Goal: Transaction & Acquisition: Purchase product/service

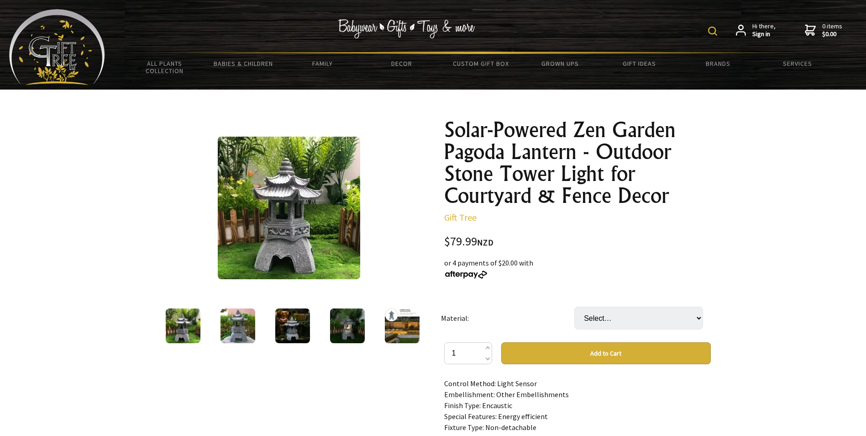
click at [403, 324] on img at bounding box center [402, 325] width 35 height 35
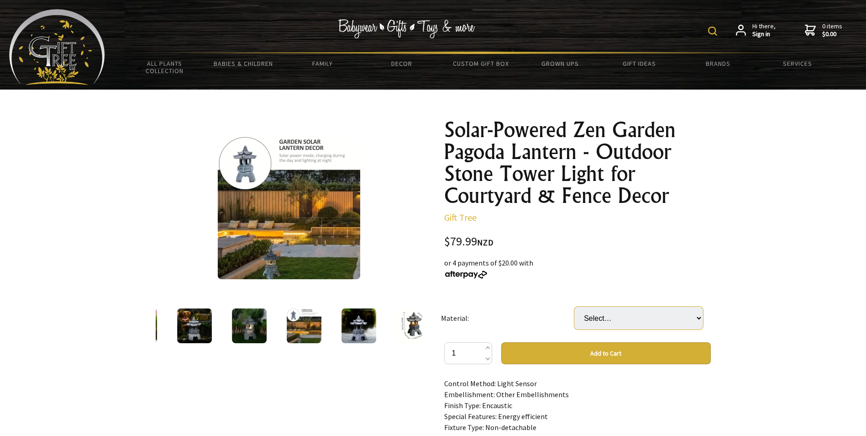
click at [621, 316] on select "Select… [GEOGRAPHIC_DATA]" at bounding box center [638, 317] width 129 height 23
click at [621, 315] on select "Select… Solar Lighthouse Lantern" at bounding box center [638, 317] width 129 height 23
select select "Solar Lighthouse Lantern"
click at [574, 306] on select "Select… Solar Lighthouse Lantern" at bounding box center [638, 317] width 129 height 23
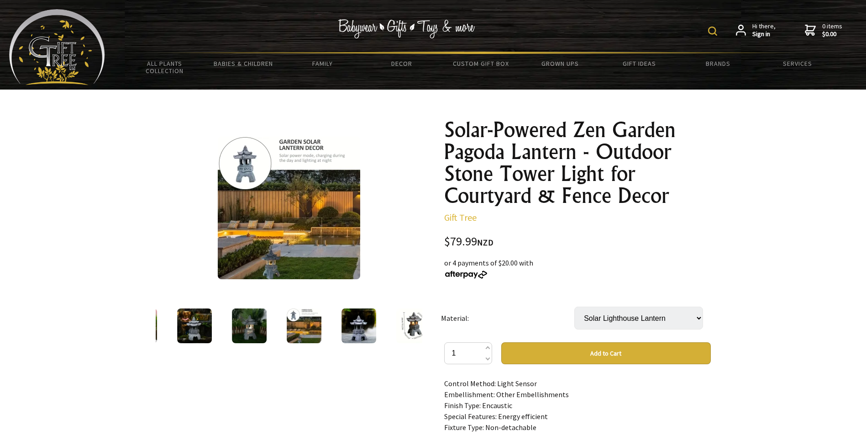
click at [190, 329] on img at bounding box center [194, 325] width 35 height 35
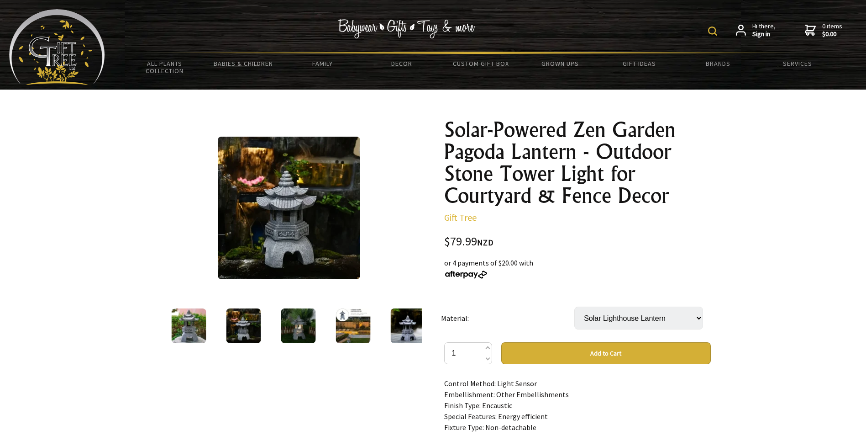
click at [235, 326] on img at bounding box center [243, 325] width 35 height 35
click at [249, 328] on img at bounding box center [243, 325] width 35 height 35
click at [290, 328] on img at bounding box center [298, 325] width 35 height 35
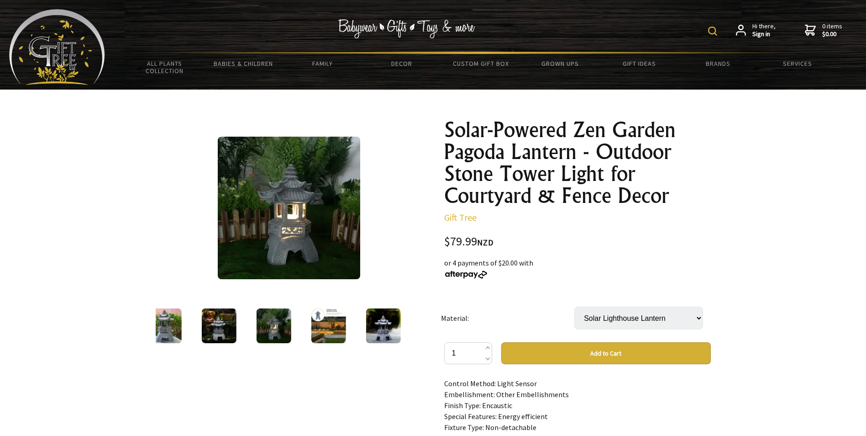
click at [279, 332] on img at bounding box center [273, 325] width 35 height 35
click at [327, 326] on img at bounding box center [328, 325] width 35 height 35
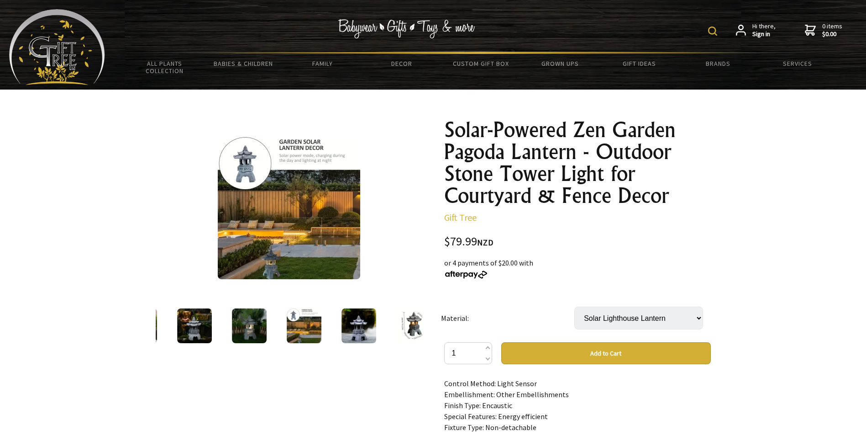
click at [309, 332] on img at bounding box center [304, 325] width 35 height 35
click at [363, 326] on img at bounding box center [358, 325] width 35 height 35
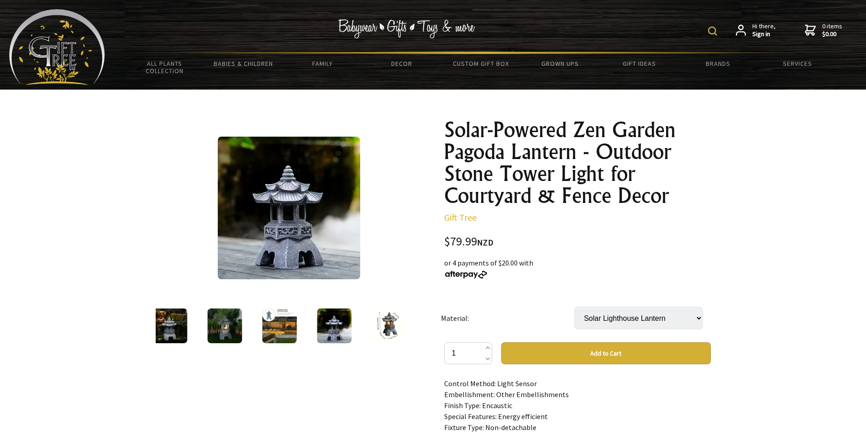
click at [338, 326] on img at bounding box center [334, 325] width 35 height 35
click at [390, 321] on img at bounding box center [389, 325] width 35 height 35
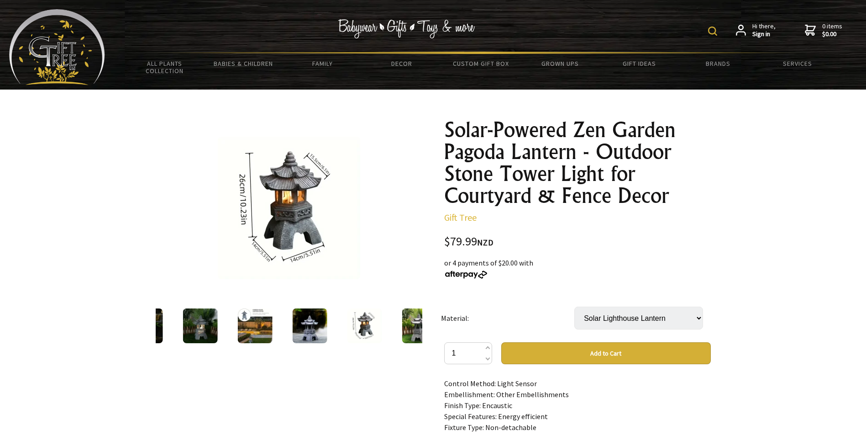
click at [603, 352] on button "Add to Cart" at bounding box center [606, 353] width 210 height 22
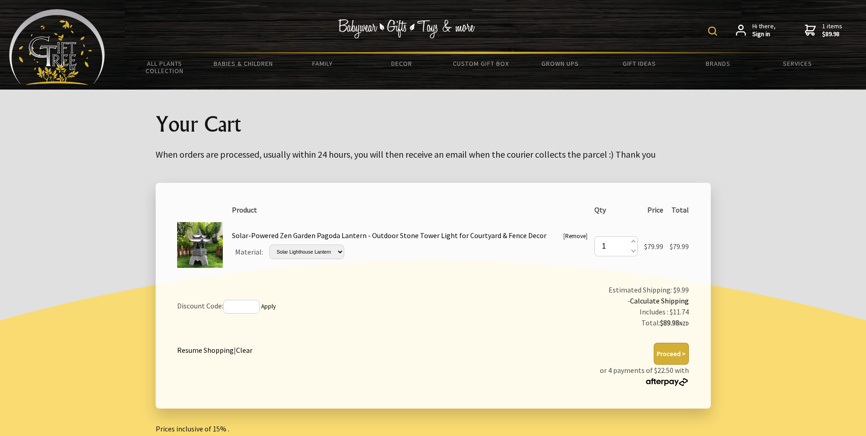
click at [668, 353] on button "Proceed >" at bounding box center [671, 353] width 35 height 22
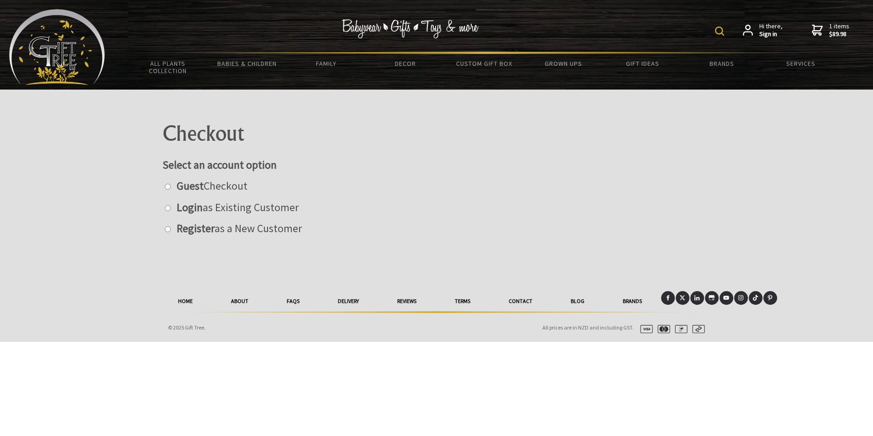
click at [168, 184] on input "radio" at bounding box center [168, 187] width 6 height 6
radio input "true"
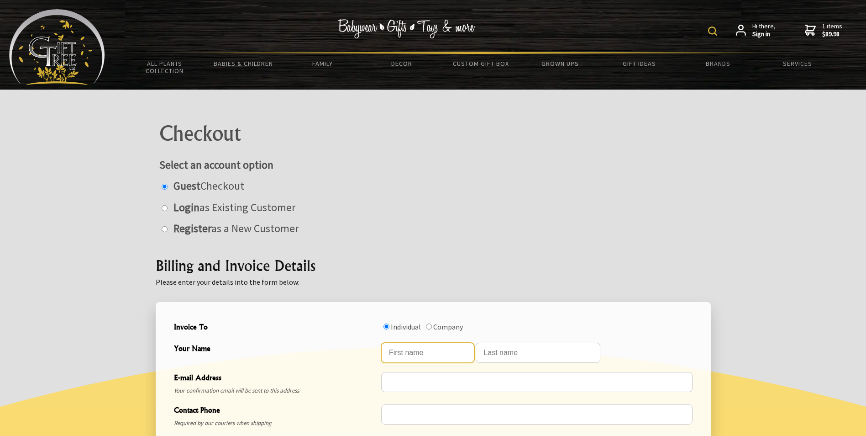
click at [421, 353] on input "Your Name" at bounding box center [427, 352] width 93 height 20
type input "Jeff"
type input "Sluka"
type input "jeffsluka@hotmail.com"
type input "0210634606"
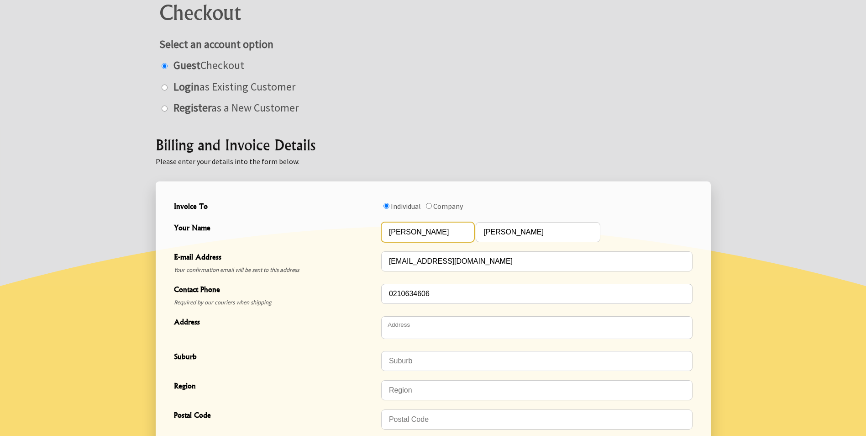
scroll to position [137, 0]
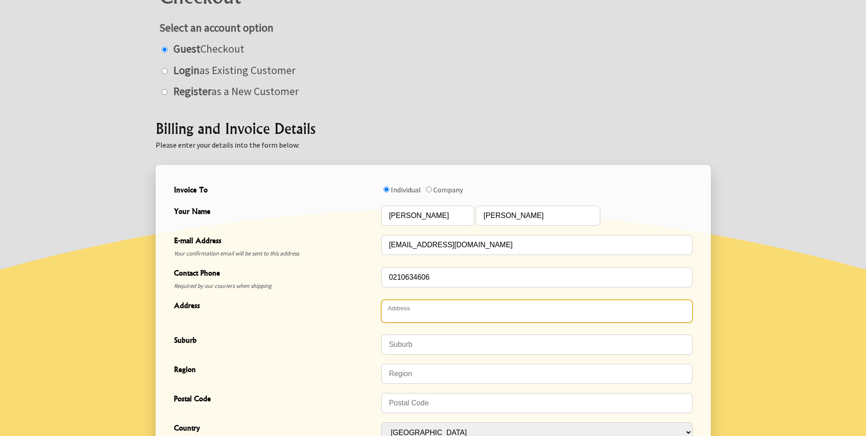
click at [412, 305] on textarea "Address" at bounding box center [536, 310] width 311 height 23
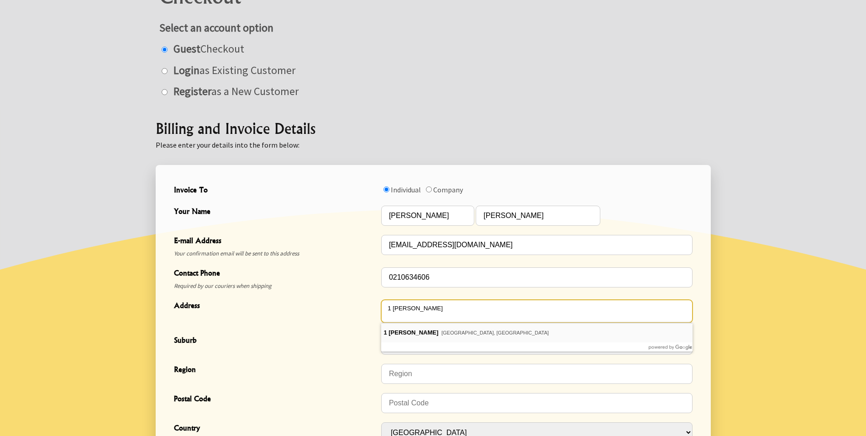
type textarea "1 [PERSON_NAME]"
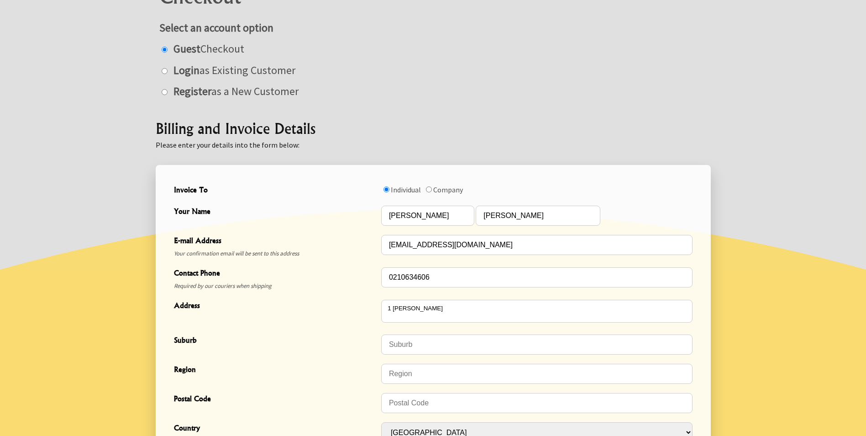
type input "Waikanae Beach"
type input "5036"
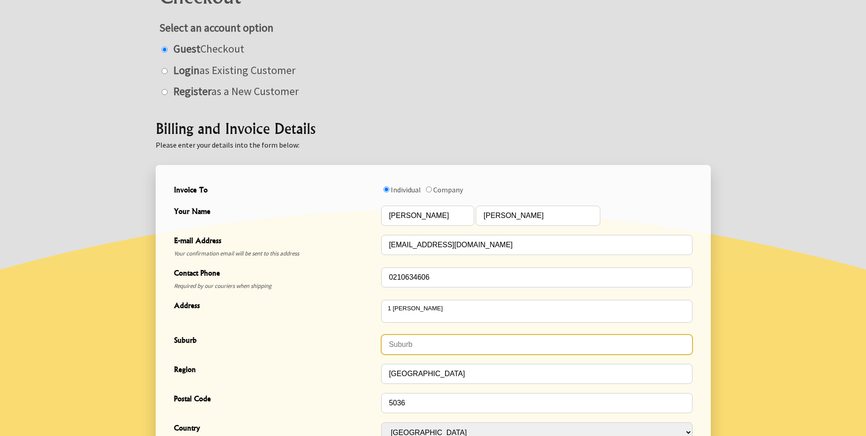
click at [413, 341] on input "Suburb" at bounding box center [536, 344] width 311 height 20
type input "Wellington"
drag, startPoint x: 424, startPoint y: 346, endPoint x: 370, endPoint y: 335, distance: 54.9
click at [370, 335] on div "Suburb Wellington" at bounding box center [433, 344] width 526 height 29
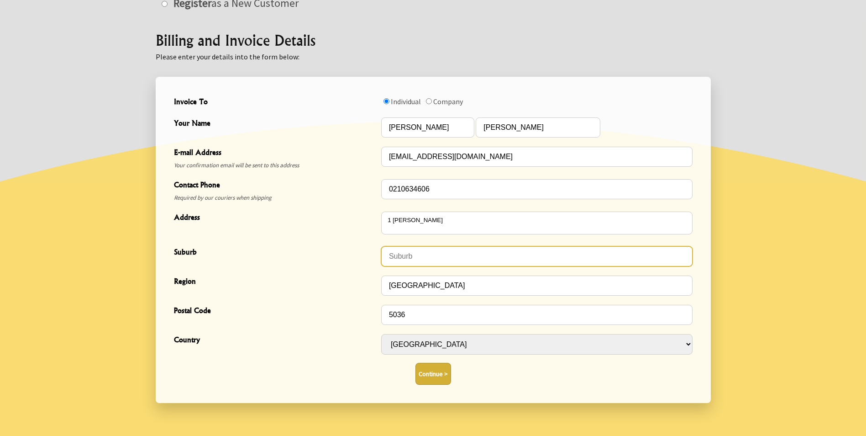
scroll to position [228, 0]
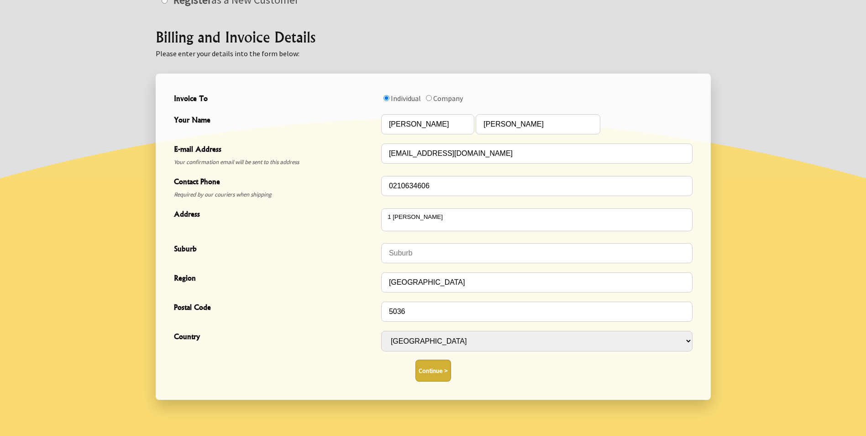
click at [430, 368] on button "Continue >" at bounding box center [433, 370] width 36 height 22
type input "Wellington"
click at [427, 372] on button "Continue >" at bounding box center [433, 370] width 36 height 22
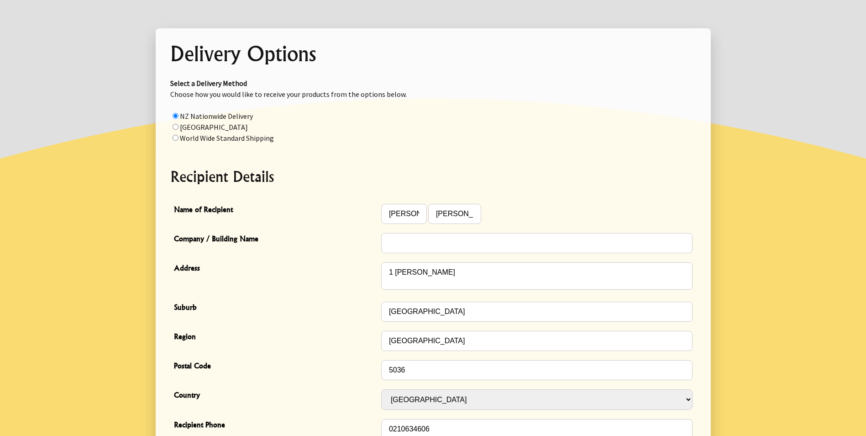
scroll to position [91, 0]
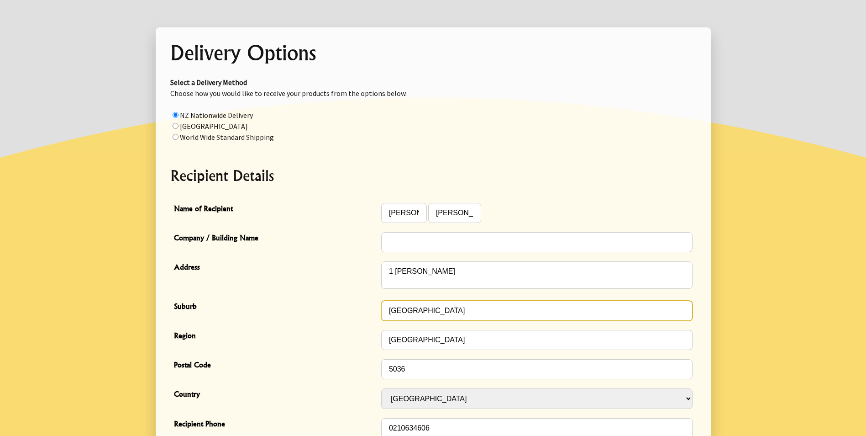
drag, startPoint x: 388, startPoint y: 310, endPoint x: 408, endPoint y: 320, distance: 22.7
click at [388, 310] on input "Wellington" at bounding box center [536, 310] width 311 height 20
type input "Waikanae Beach"
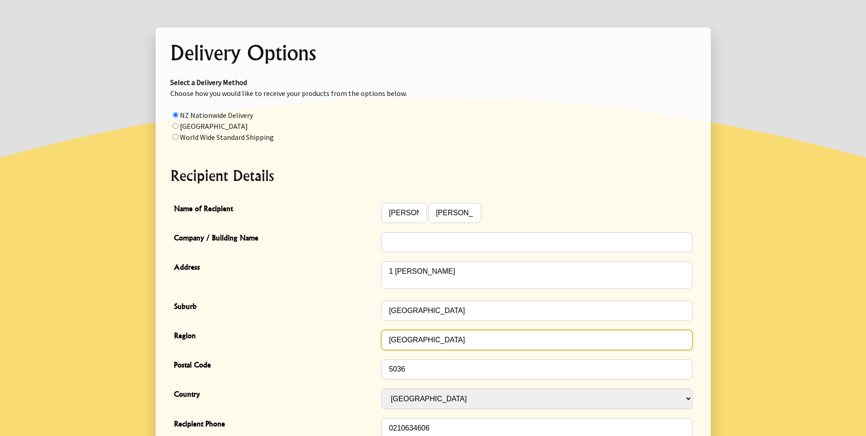
click at [389, 339] on input "Waikanae Beach" at bounding box center [536, 340] width 311 height 20
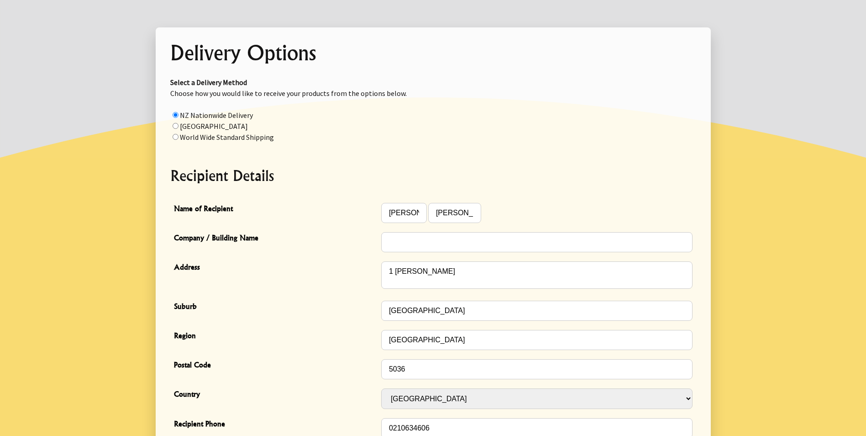
type input "Wellington"
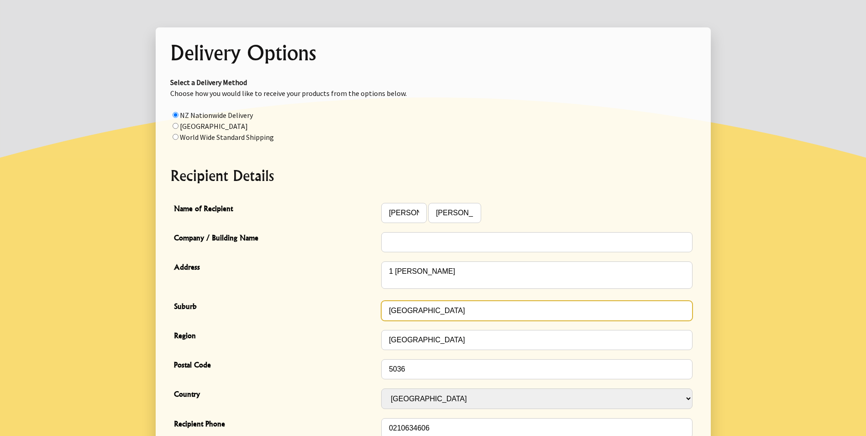
click at [405, 310] on input "Waikanae Beach" at bounding box center [536, 310] width 311 height 20
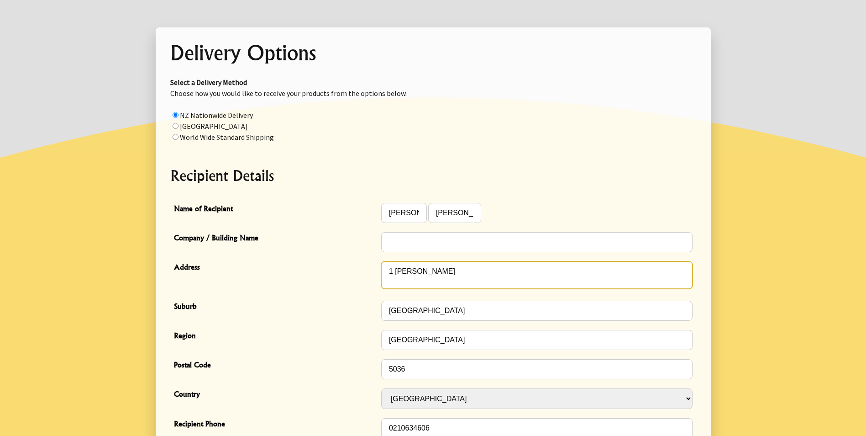
click at [405, 268] on textarea "1 [PERSON_NAME]" at bounding box center [536, 274] width 311 height 27
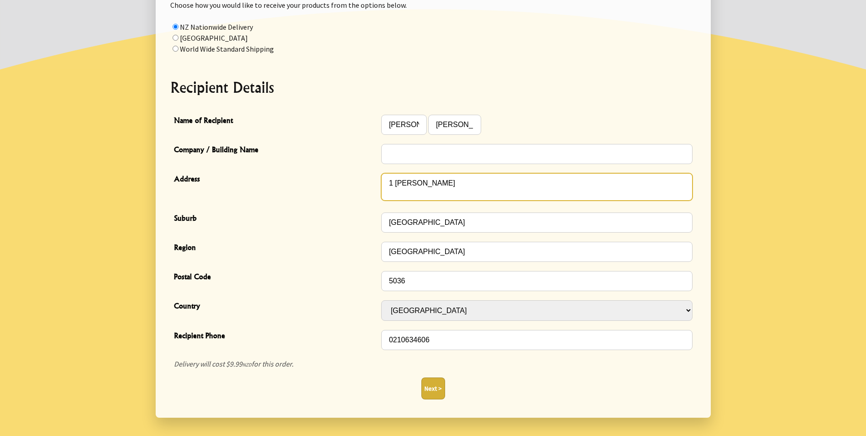
scroll to position [183, 0]
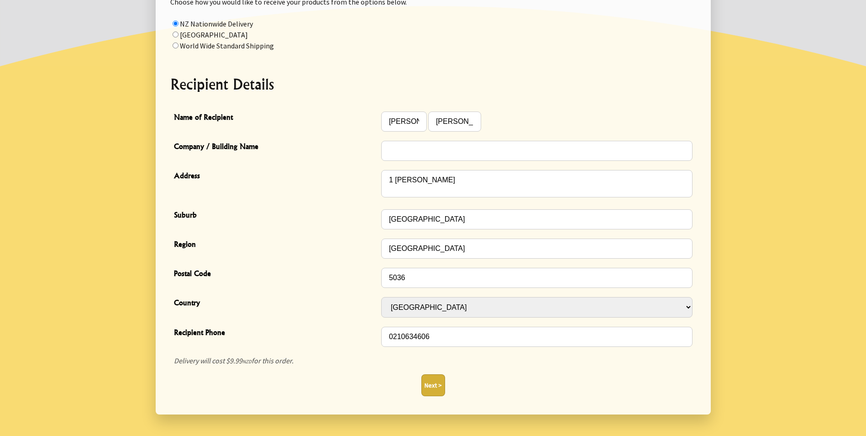
click at [430, 387] on button "Next >" at bounding box center [433, 385] width 24 height 22
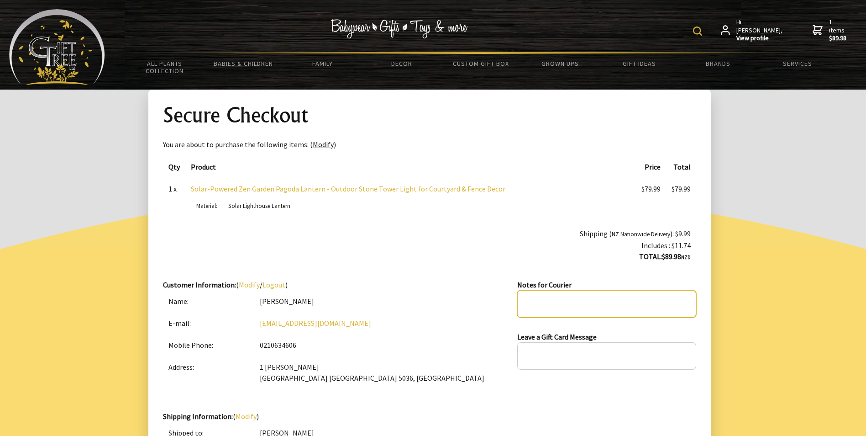
click at [535, 298] on textarea at bounding box center [606, 303] width 178 height 27
click at [525, 300] on textarea "Leave on porch by front door." at bounding box center [606, 303] width 178 height 27
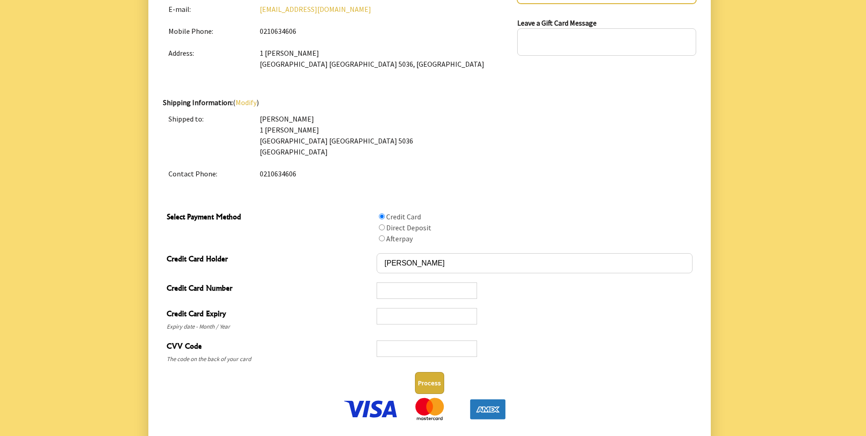
scroll to position [320, 0]
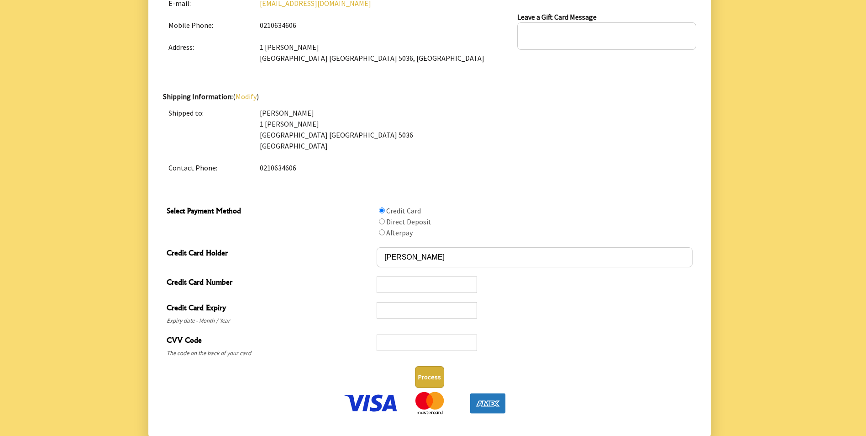
type textarea "Please leave on porch by front door."
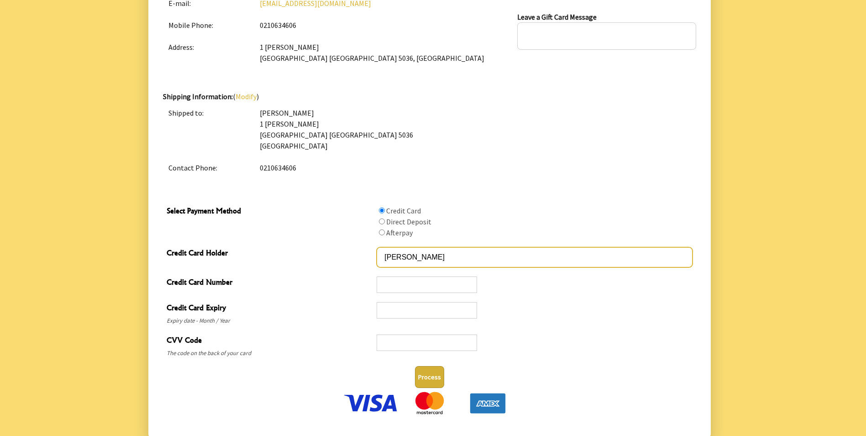
drag, startPoint x: 401, startPoint y: 259, endPoint x: 404, endPoint y: 232, distance: 27.1
click at [401, 258] on input "[PERSON_NAME]" at bounding box center [534, 257] width 315 height 20
type input "[PERSON_NAME]"
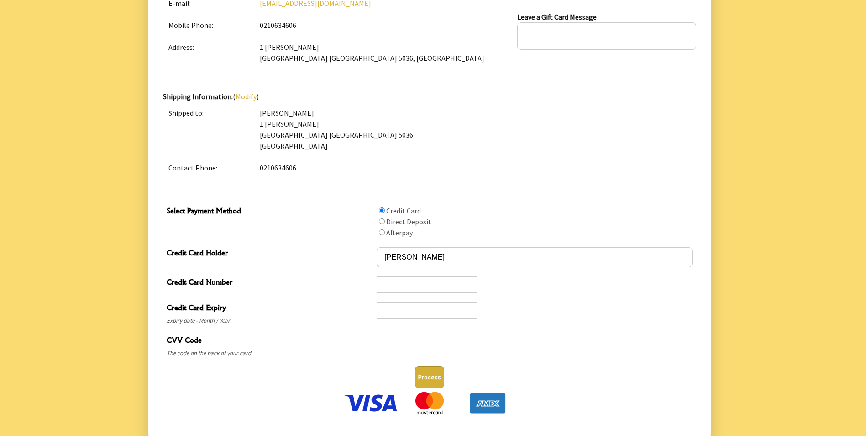
click at [436, 377] on button "Process" at bounding box center [429, 377] width 29 height 22
